Goal: Navigation & Orientation: Find specific page/section

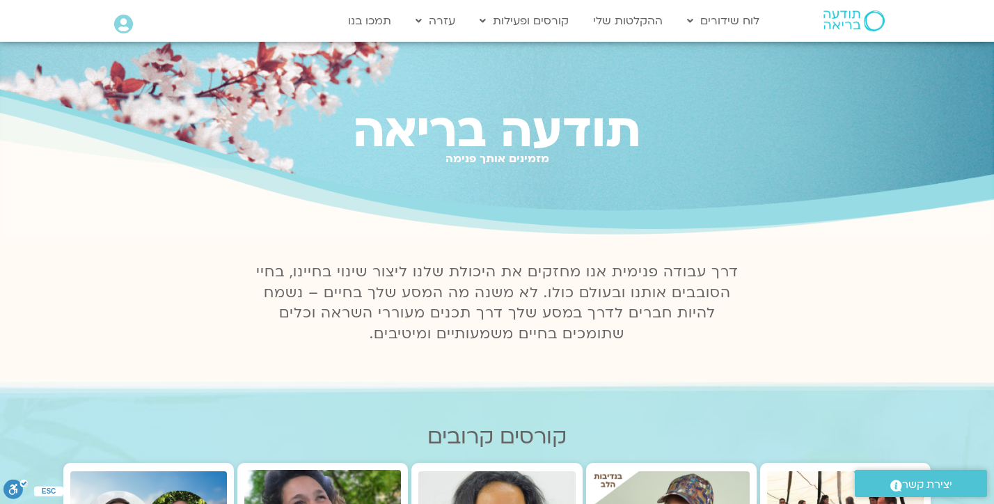
click at [127, 24] on icon at bounding box center [123, 24] width 19 height 19
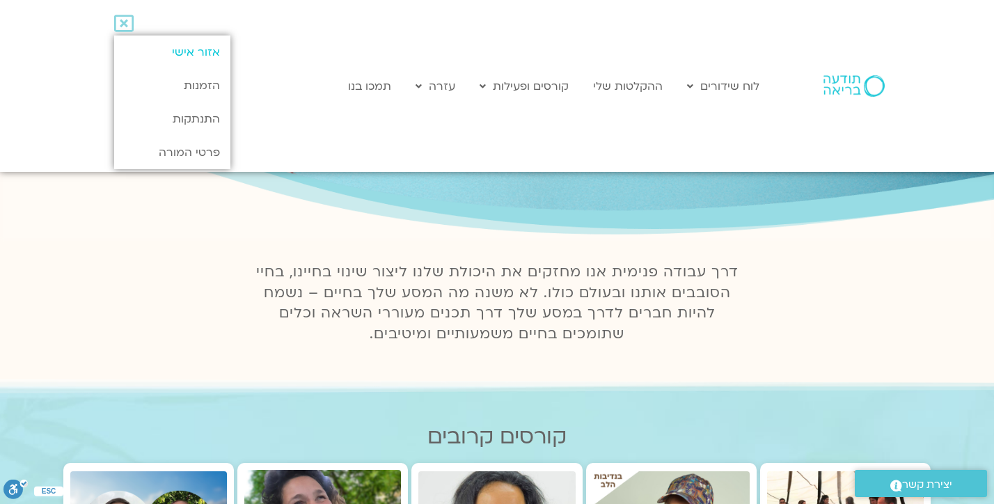
click at [164, 52] on link "אזור אישי" at bounding box center [172, 52] width 116 height 33
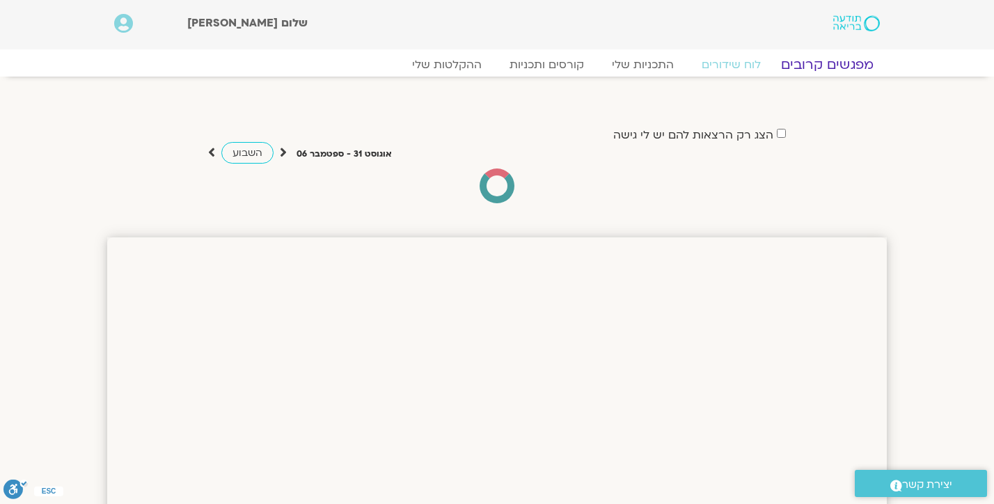
click at [834, 60] on link "מפגשים קרובים" at bounding box center [828, 64] width 126 height 17
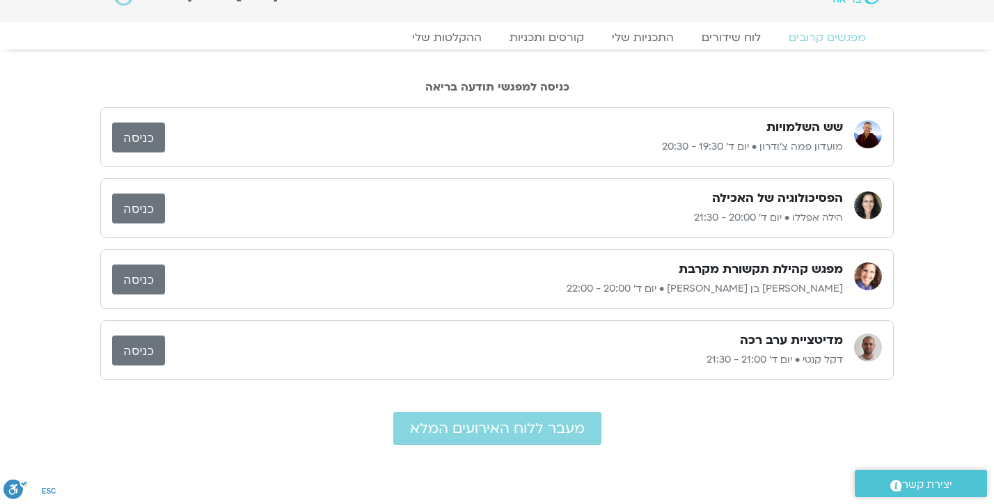
scroll to position [31, 0]
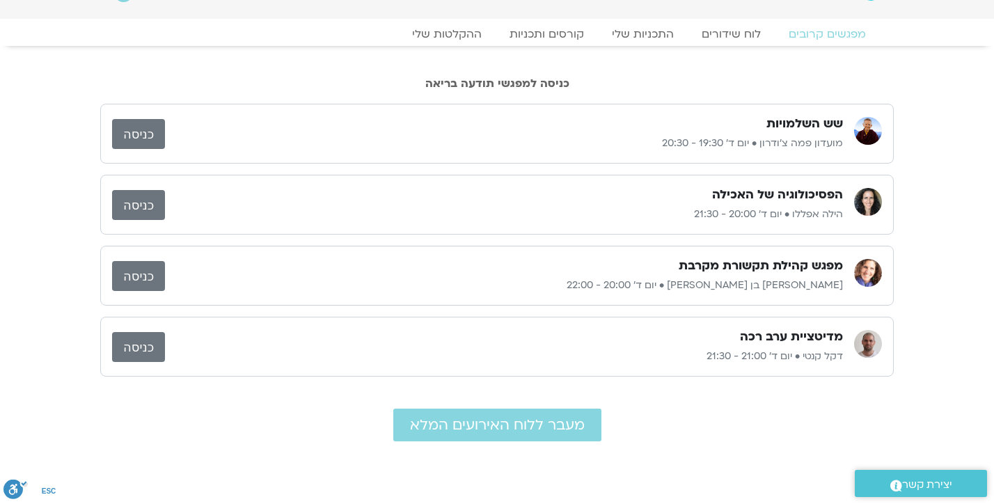
click at [153, 206] on link "כניסה" at bounding box center [138, 205] width 53 height 30
